Goal: Information Seeking & Learning: Learn about a topic

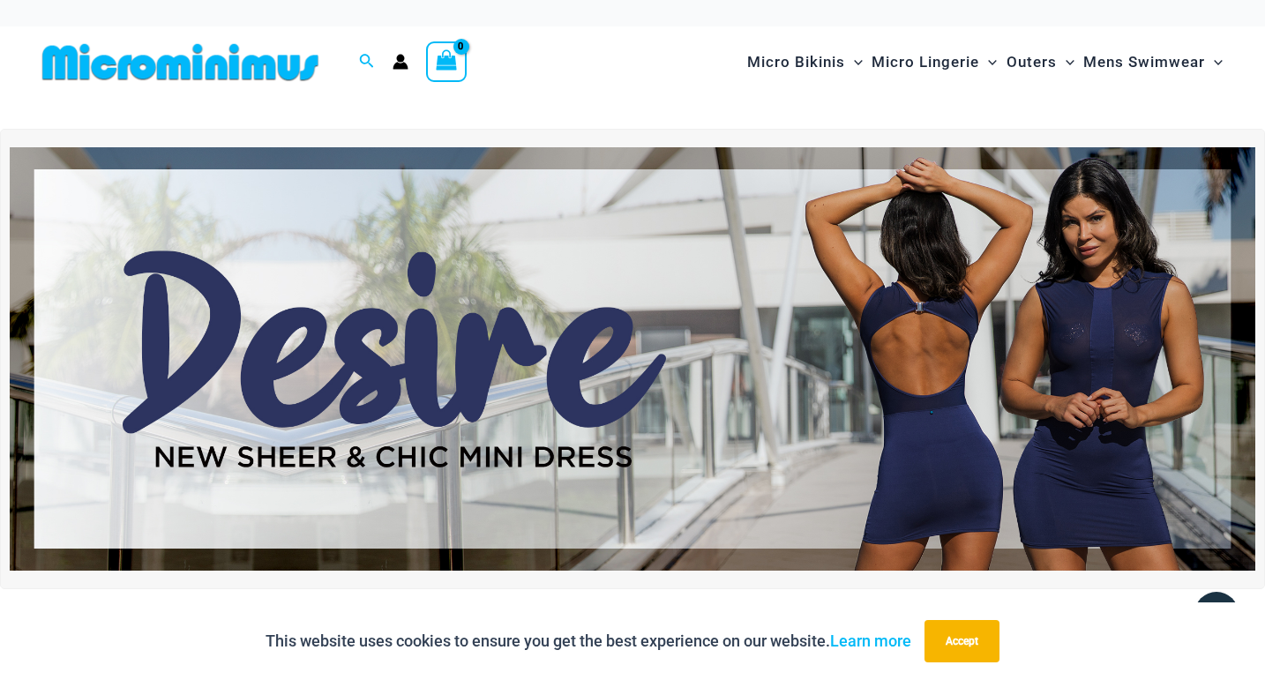
click at [907, 434] on img at bounding box center [633, 359] width 1246 height 424
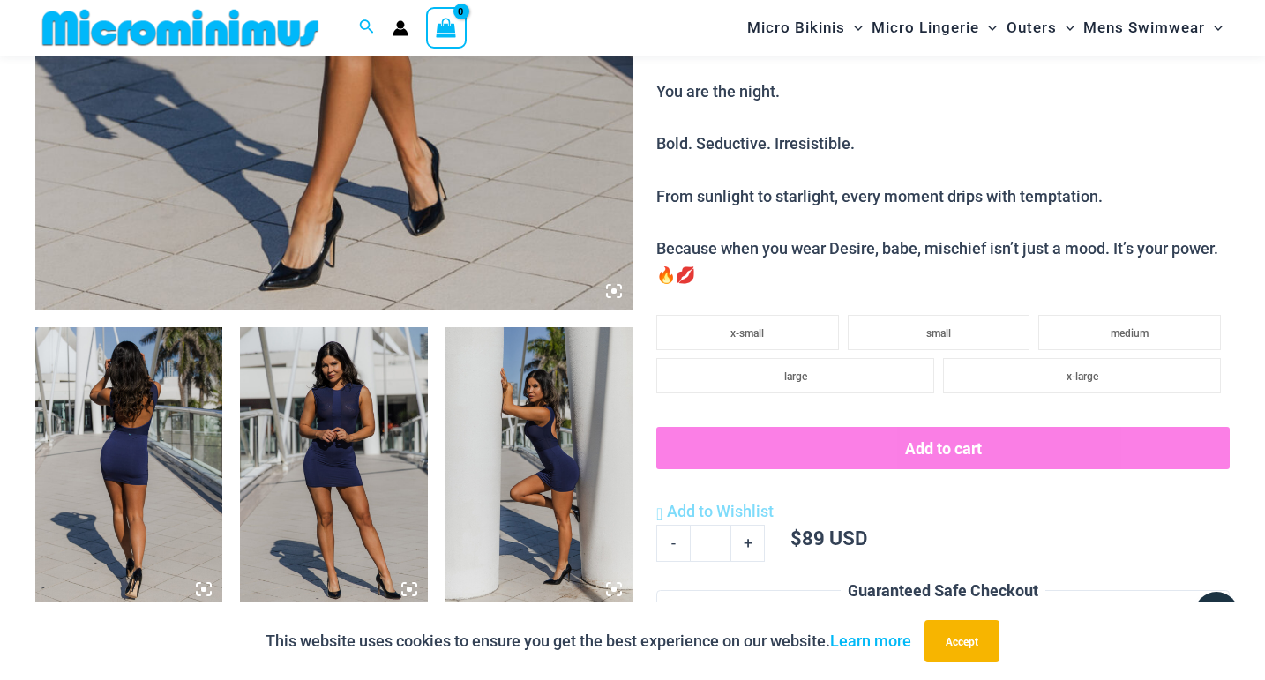
scroll to position [750, 0]
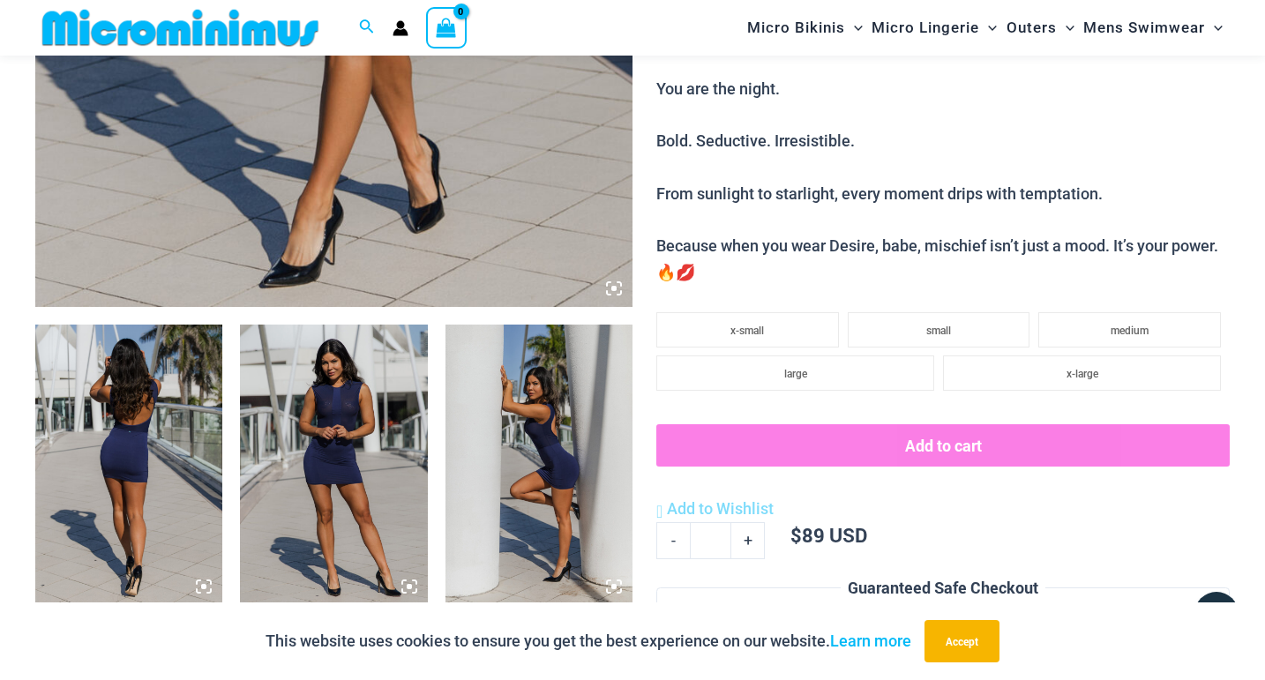
click at [133, 501] on img at bounding box center [128, 465] width 187 height 281
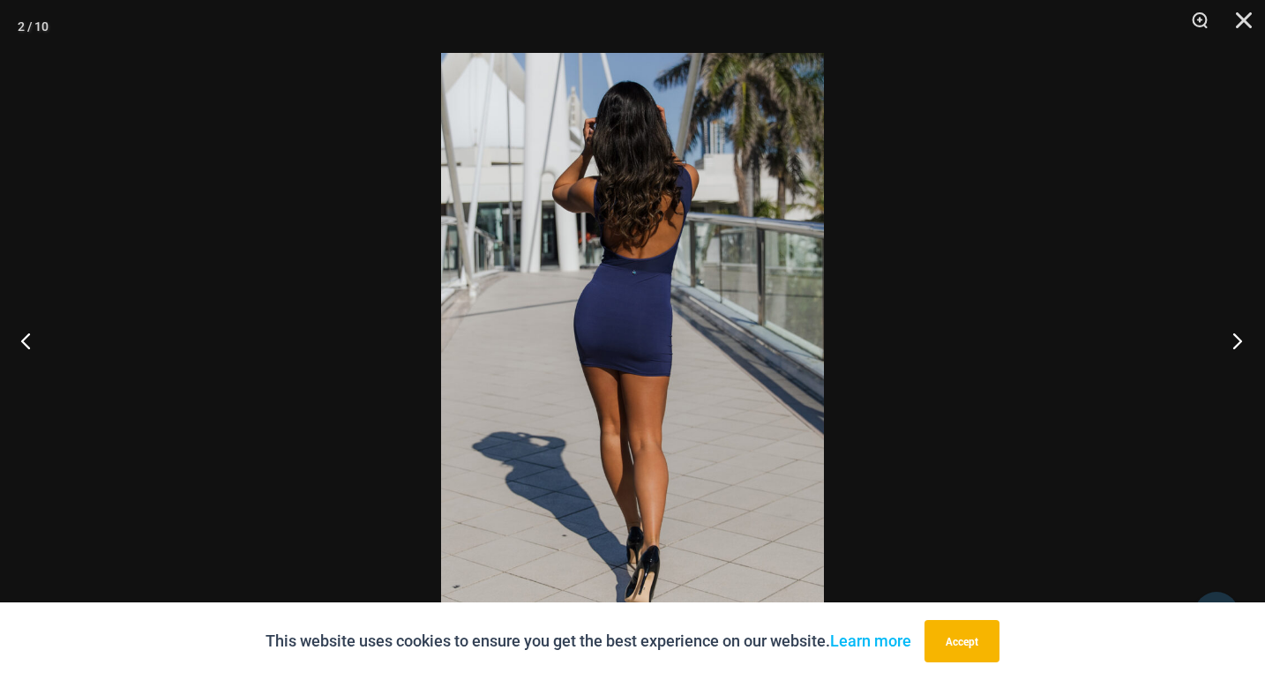
click at [1234, 343] on button "Next" at bounding box center [1232, 341] width 66 height 88
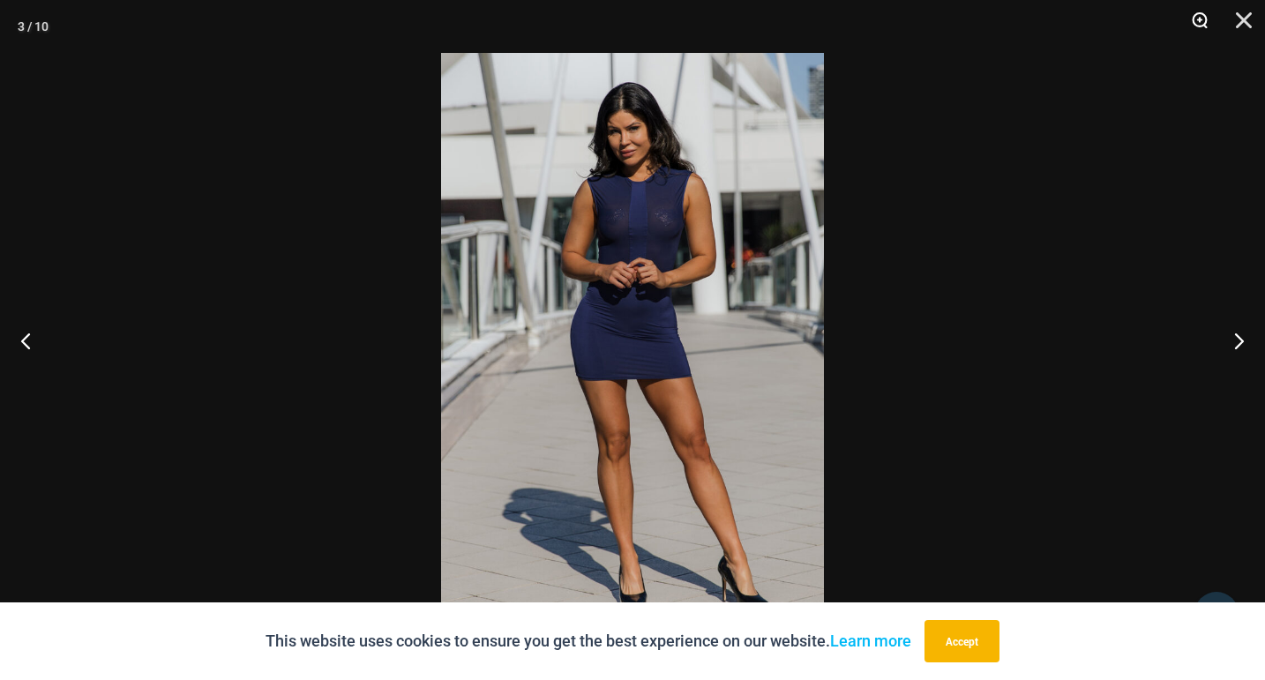
click at [1200, 22] on button "Zoom" at bounding box center [1194, 26] width 44 height 53
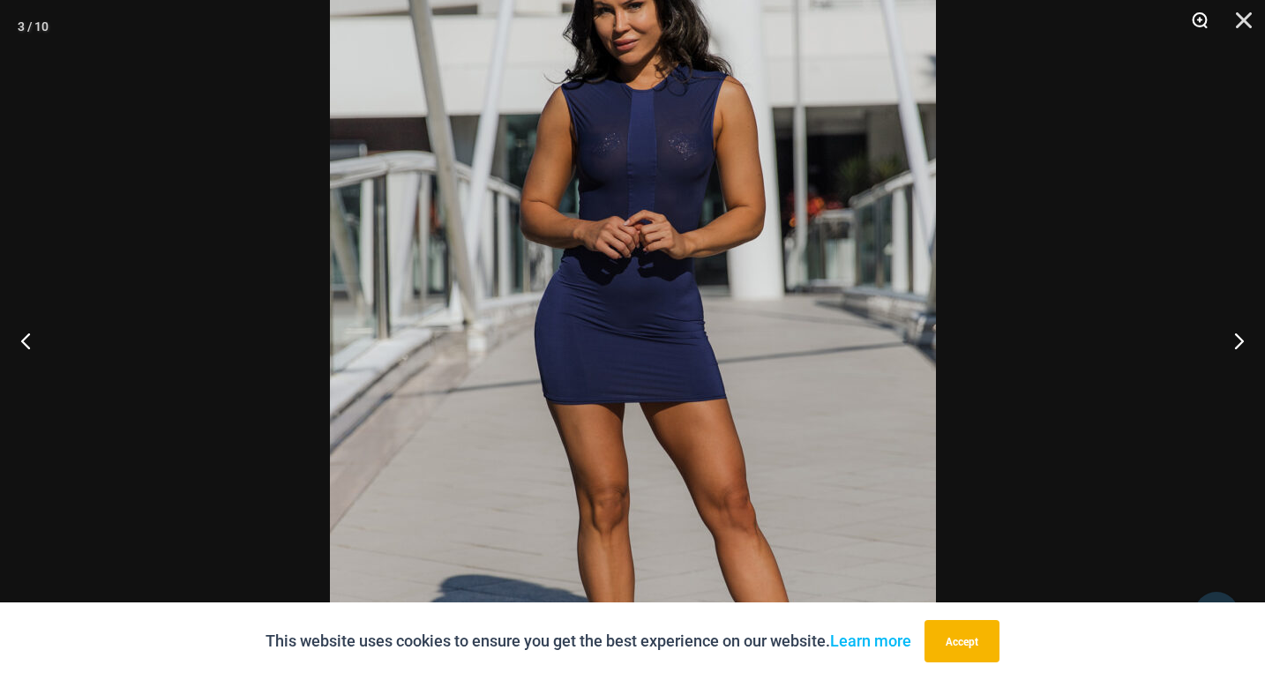
click at [1201, 23] on button "Zoom" at bounding box center [1194, 26] width 44 height 53
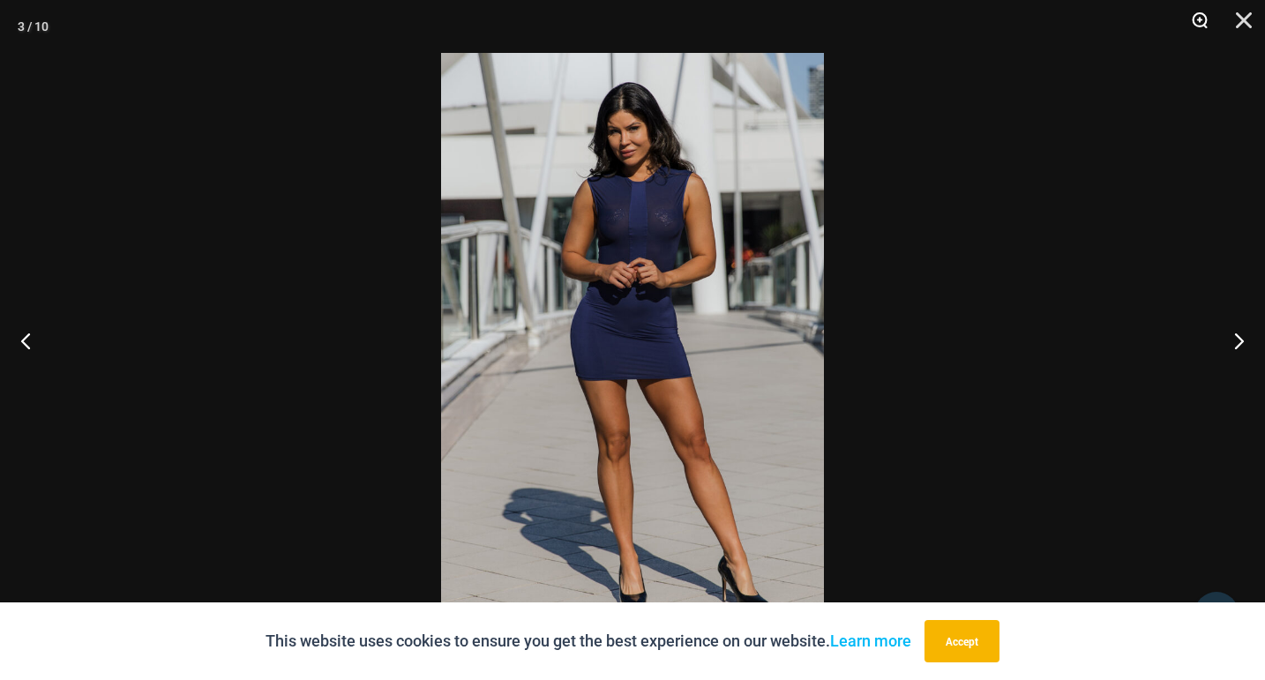
click at [1201, 23] on button "Zoom" at bounding box center [1194, 26] width 44 height 53
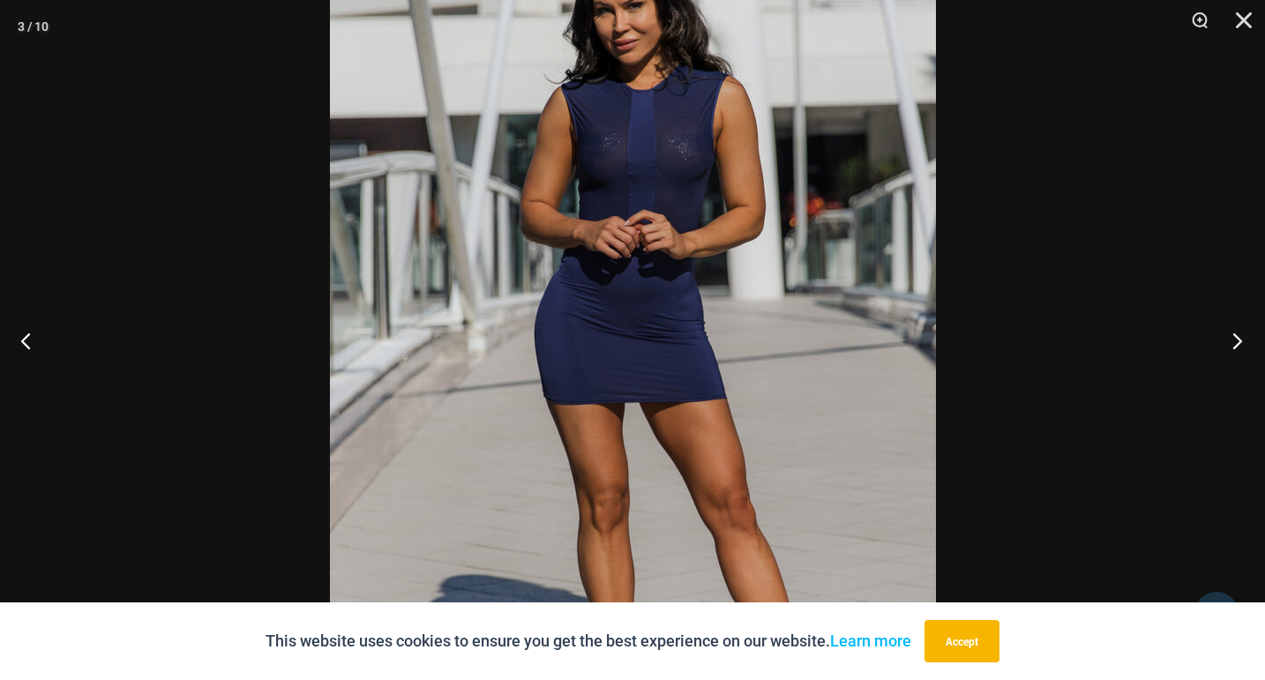
click at [1235, 341] on button "Next" at bounding box center [1232, 341] width 66 height 88
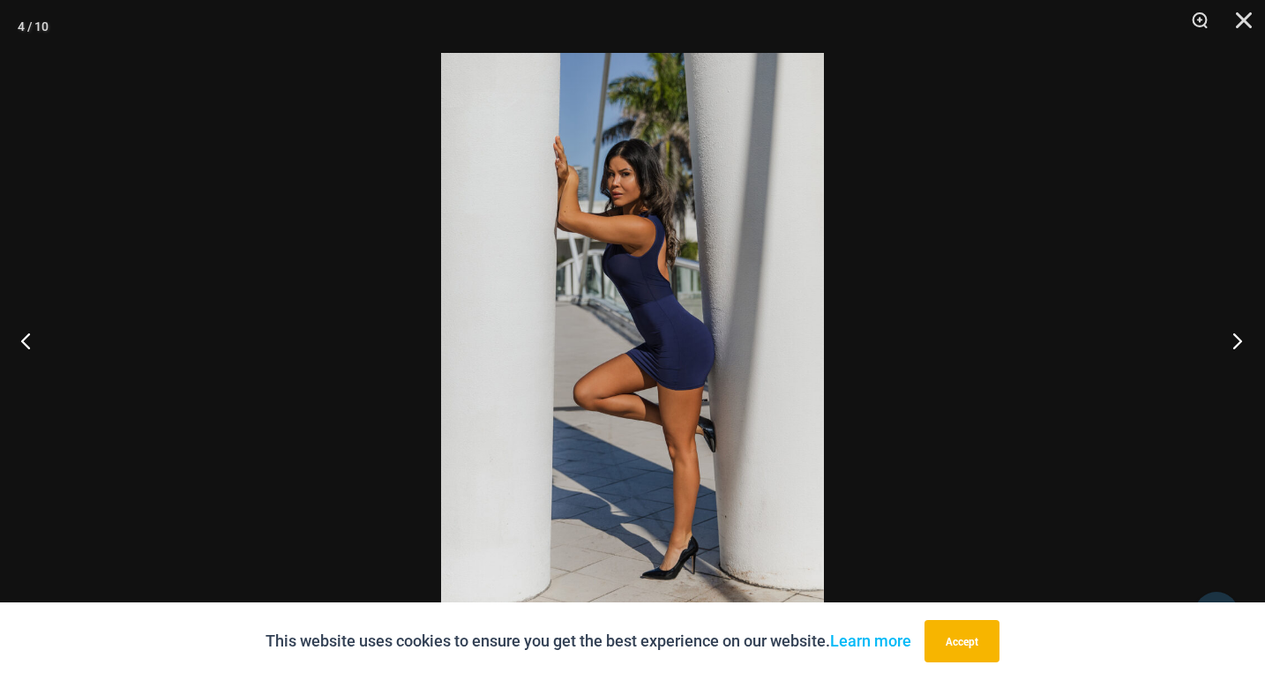
click at [1235, 341] on button "Next" at bounding box center [1232, 341] width 66 height 88
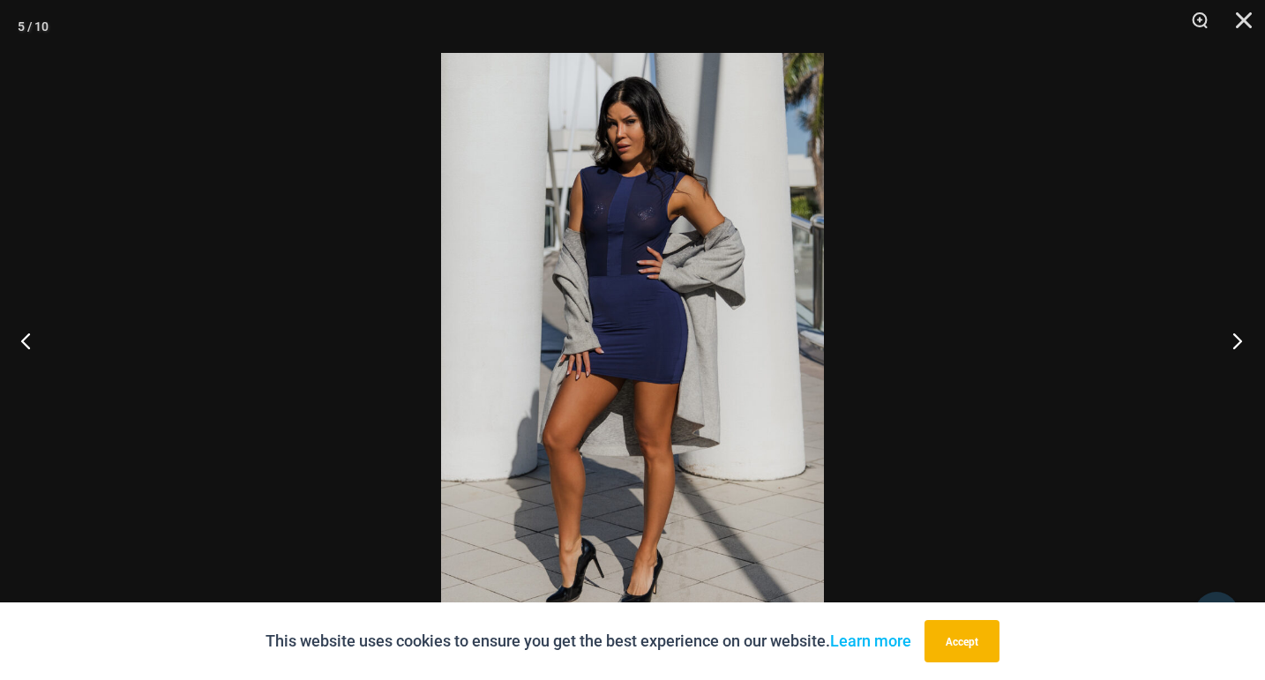
click at [1235, 341] on button "Next" at bounding box center [1232, 341] width 66 height 88
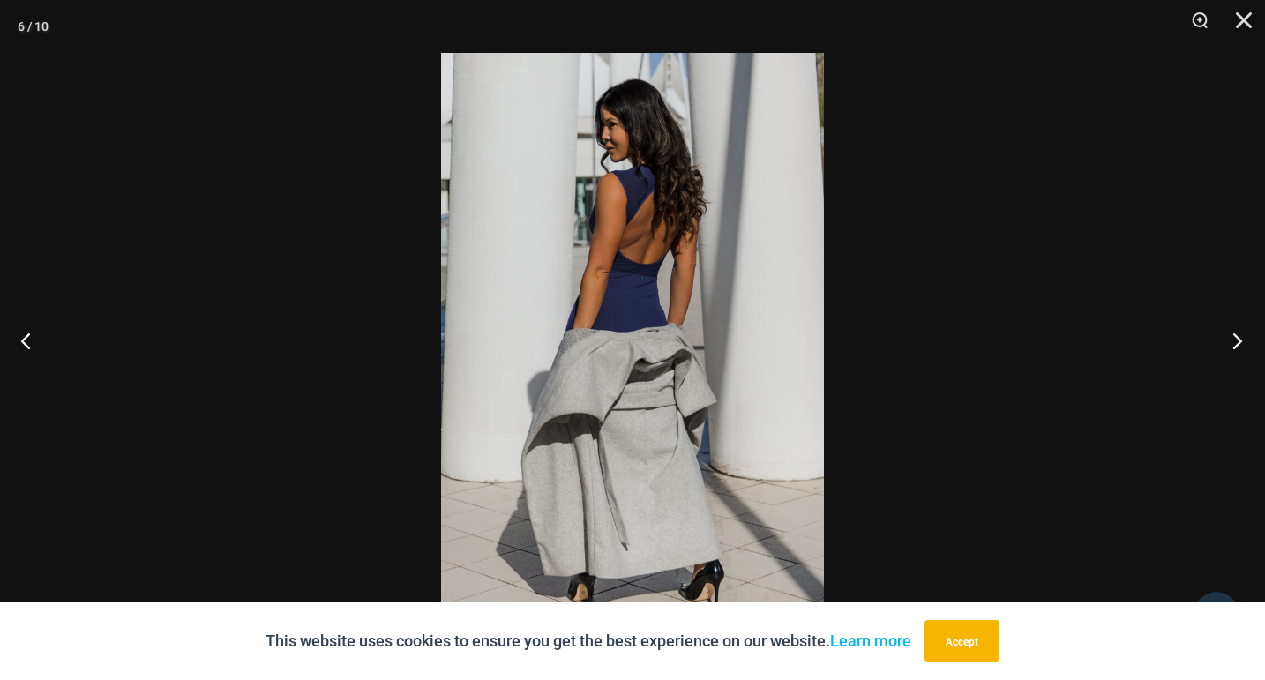
click at [1235, 334] on button "Next" at bounding box center [1232, 341] width 66 height 88
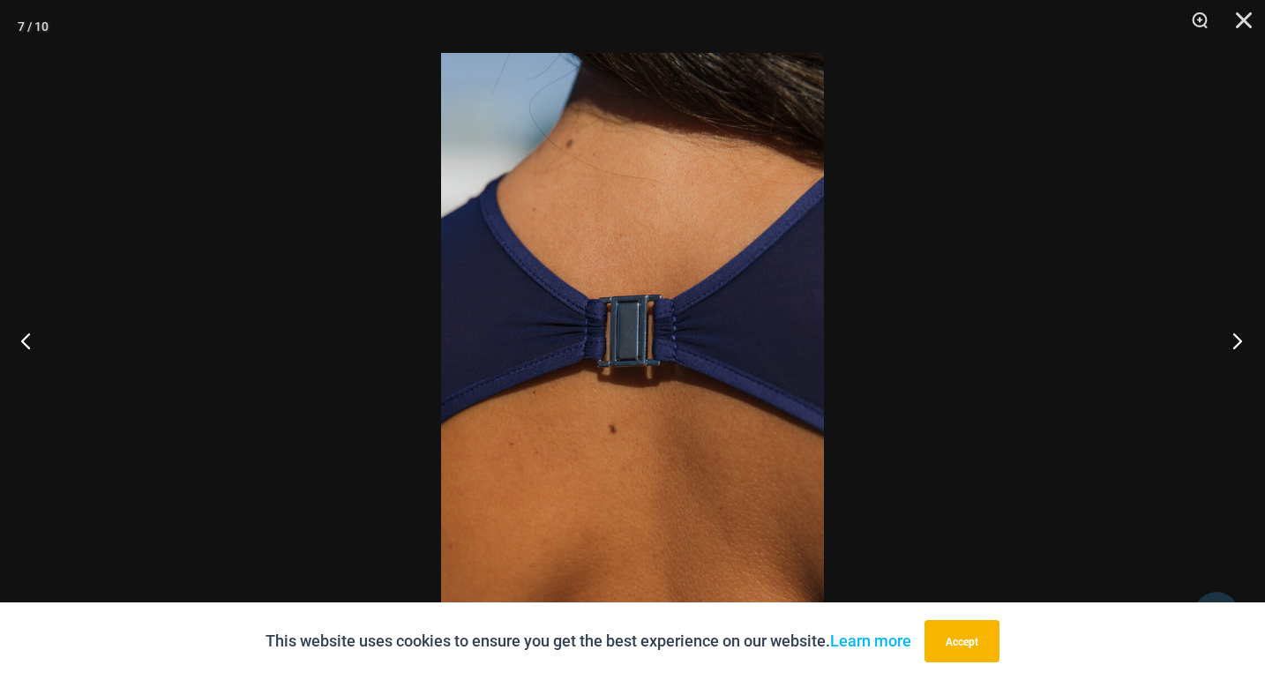
click at [1235, 334] on button "Next" at bounding box center [1232, 341] width 66 height 88
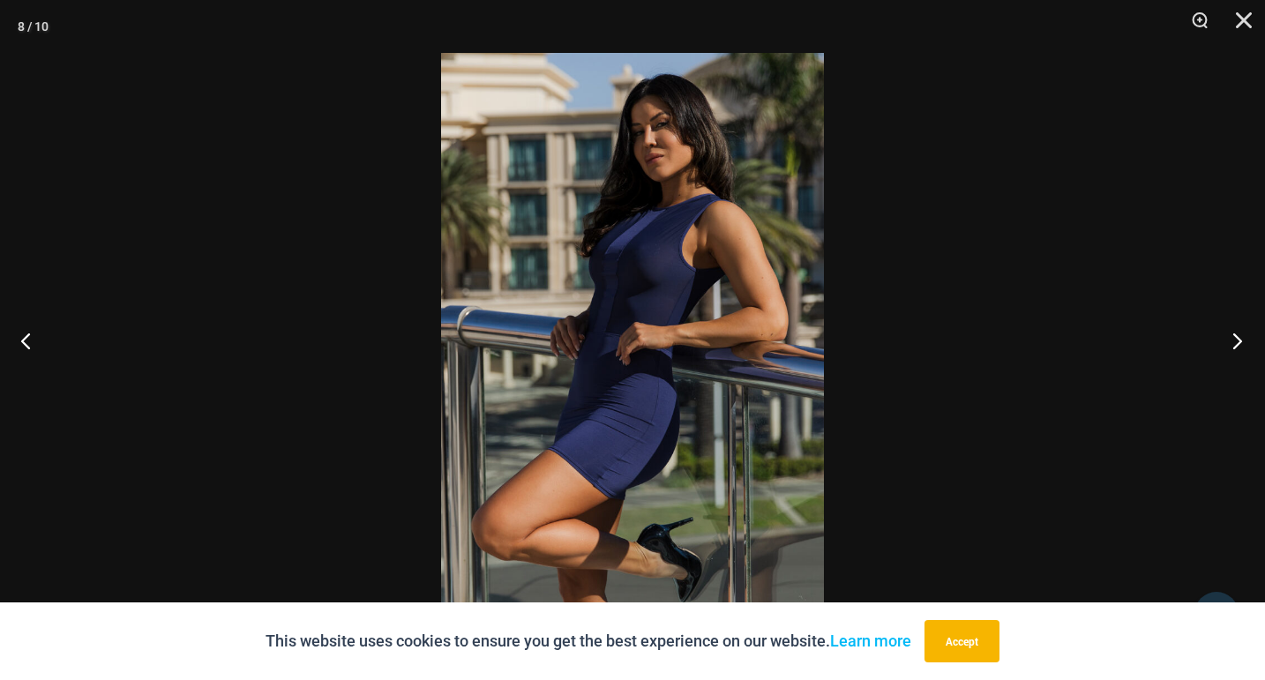
click at [1235, 334] on button "Next" at bounding box center [1232, 341] width 66 height 88
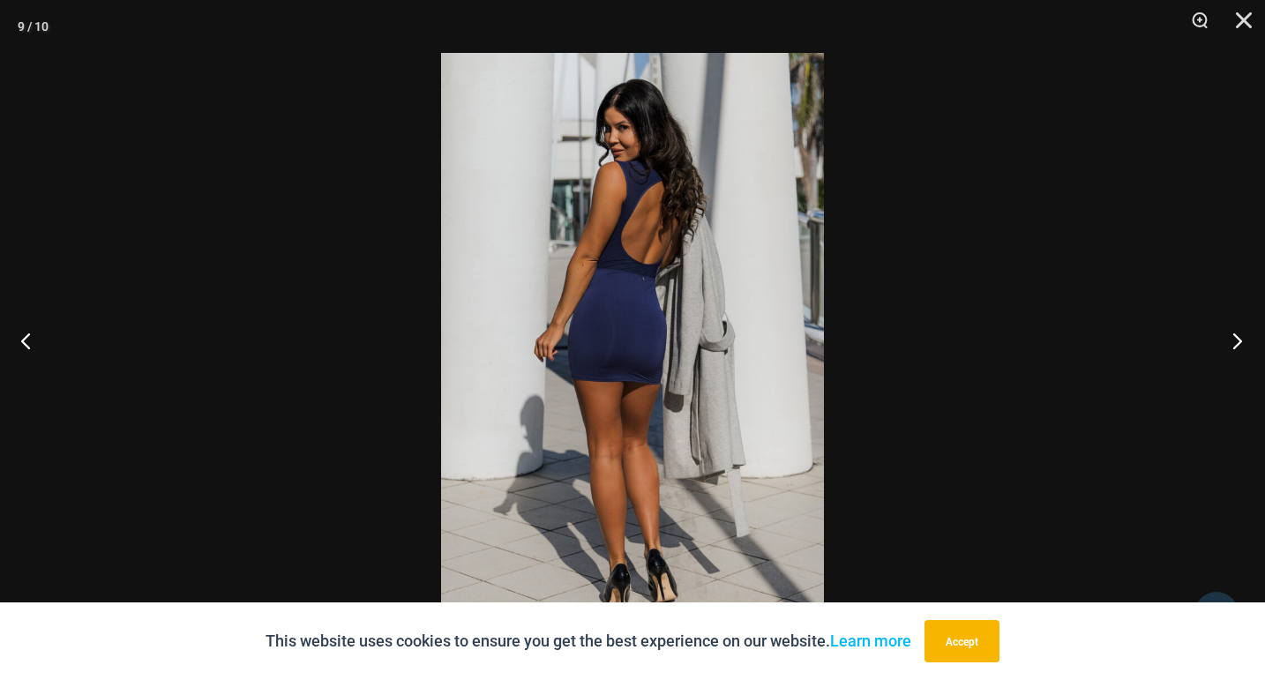
click at [1235, 334] on button "Next" at bounding box center [1232, 341] width 66 height 88
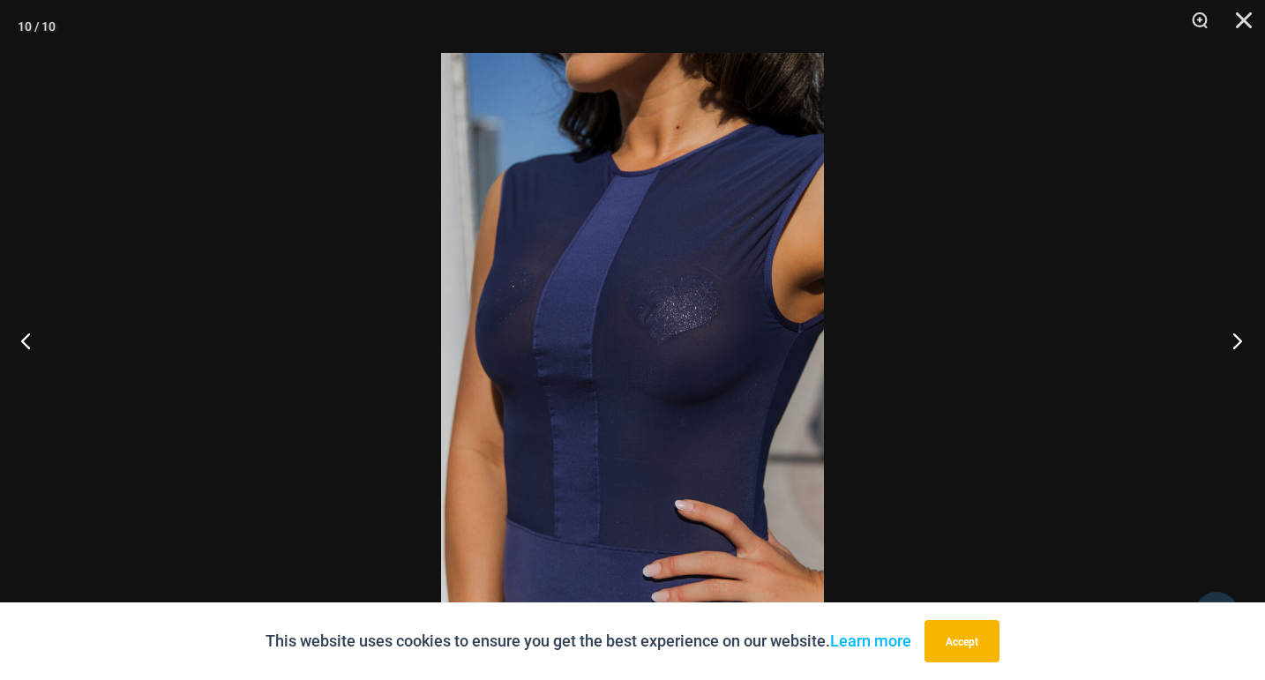
click at [1235, 334] on button "Next" at bounding box center [1232, 341] width 66 height 88
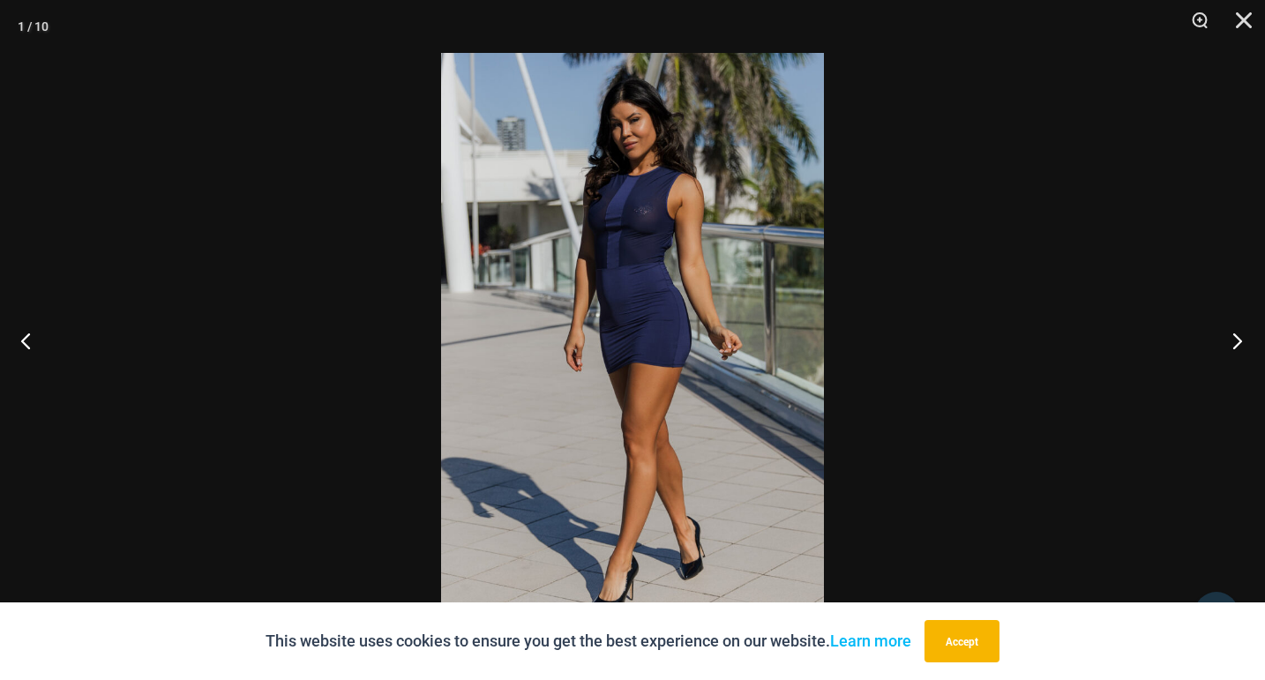
click at [1235, 334] on button "Next" at bounding box center [1232, 341] width 66 height 88
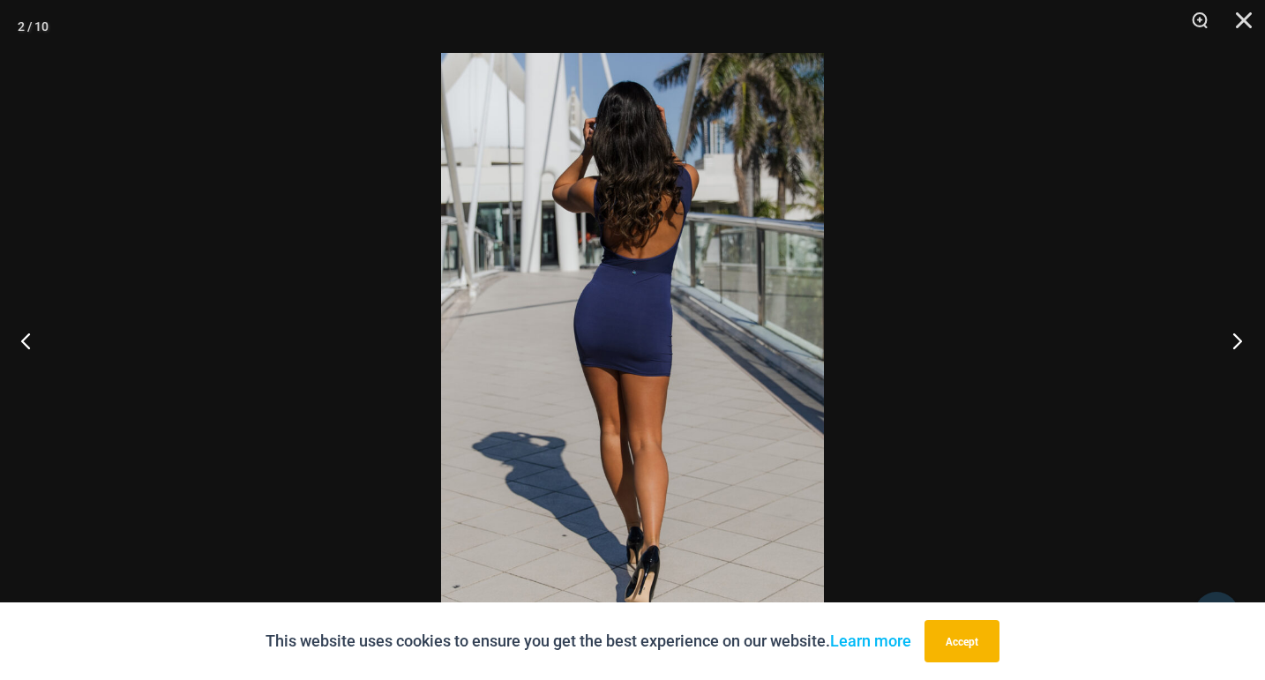
click at [1235, 334] on button "Next" at bounding box center [1232, 341] width 66 height 88
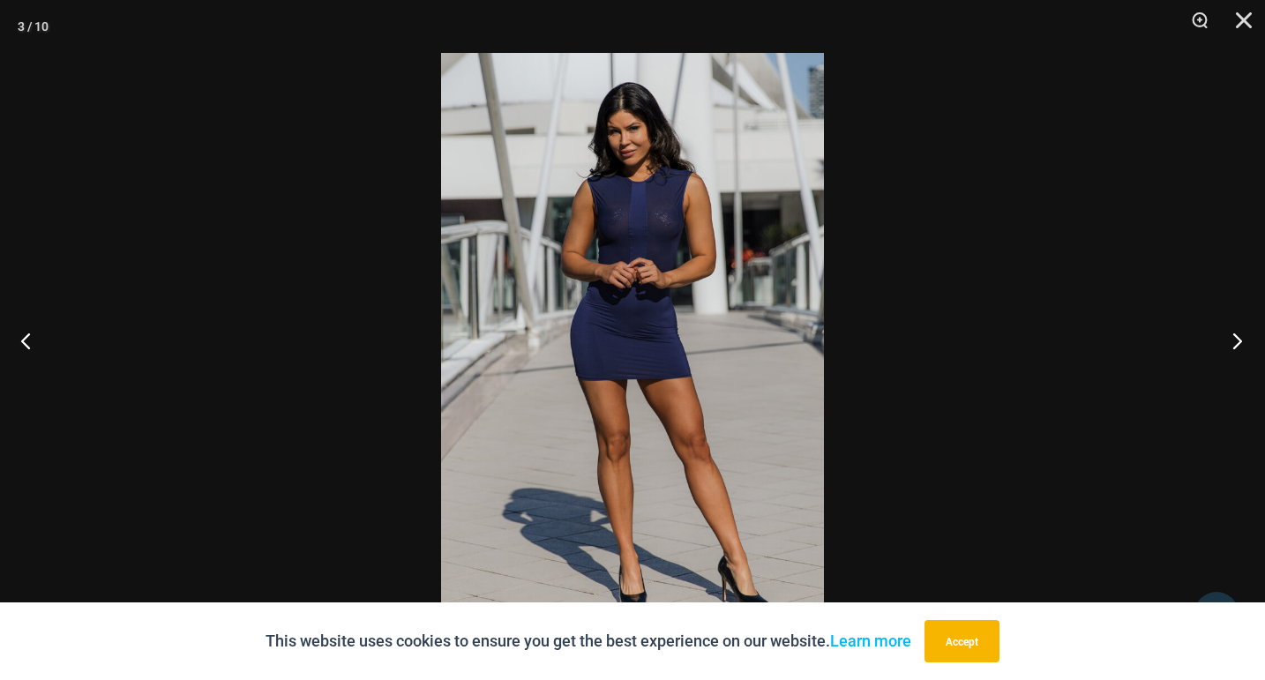
click at [1235, 334] on button "Next" at bounding box center [1232, 341] width 66 height 88
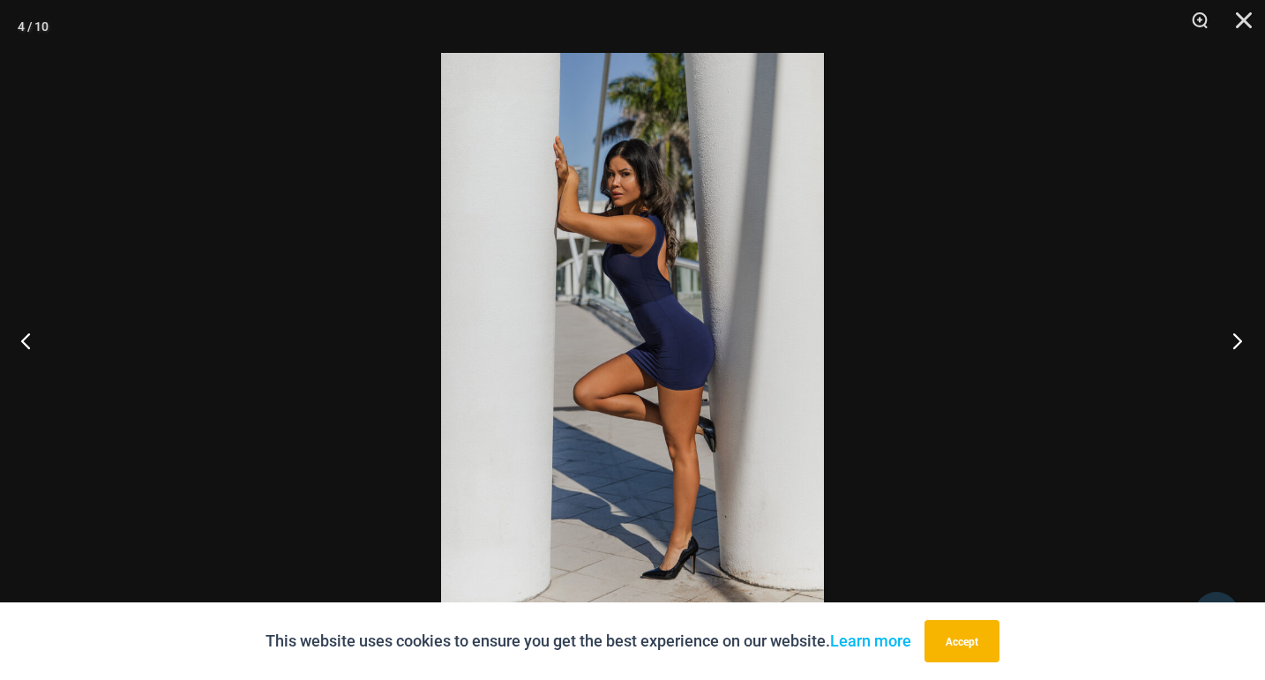
click at [1235, 334] on button "Next" at bounding box center [1232, 341] width 66 height 88
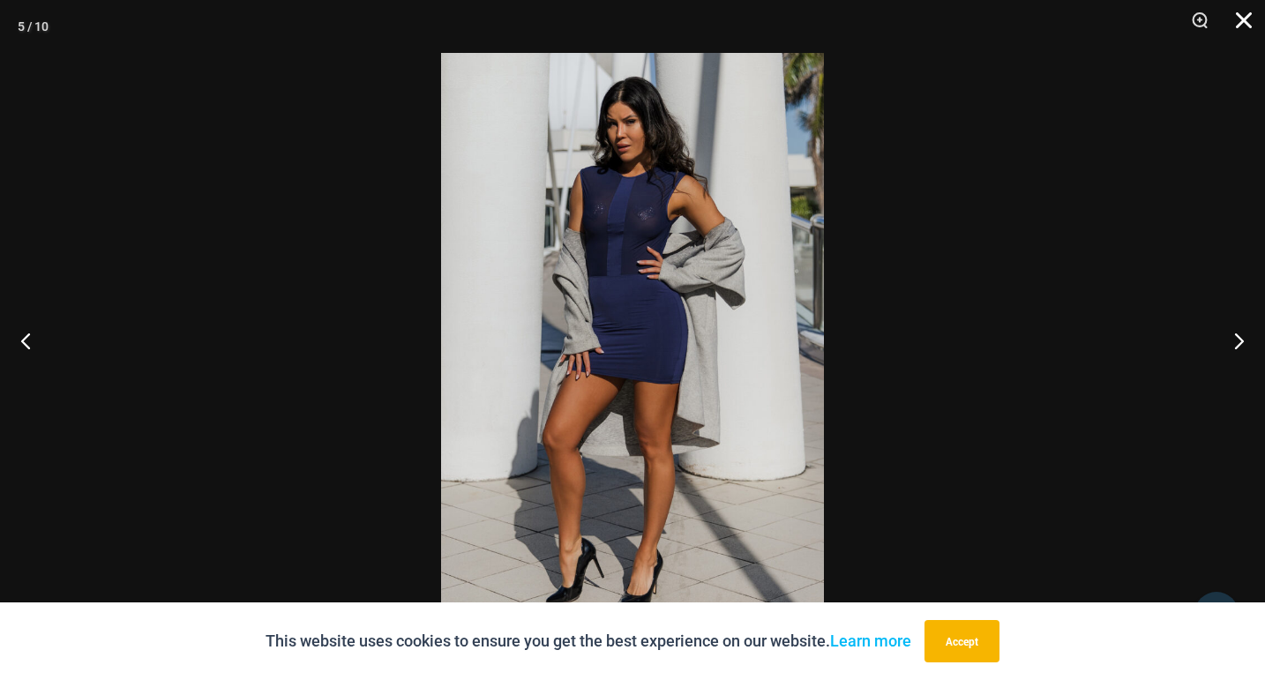
click at [1246, 21] on button "Close" at bounding box center [1238, 26] width 44 height 53
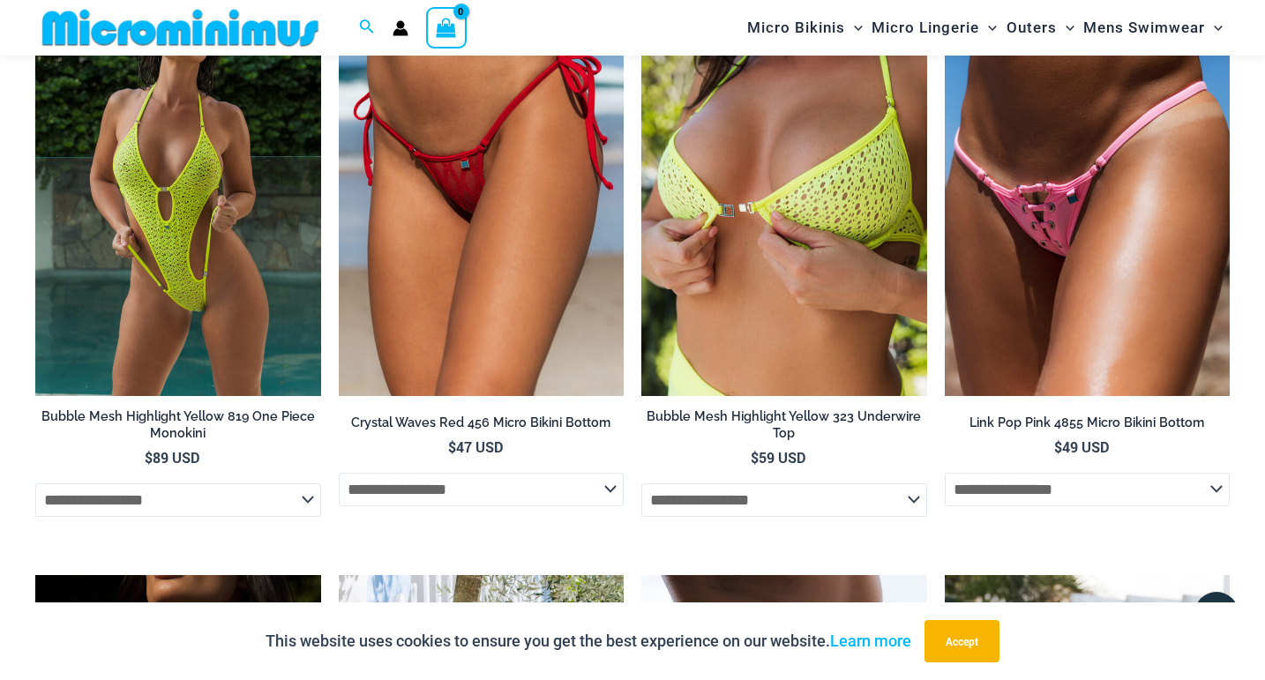
scroll to position [2057, 0]
